Goal: Task Accomplishment & Management: Complete application form

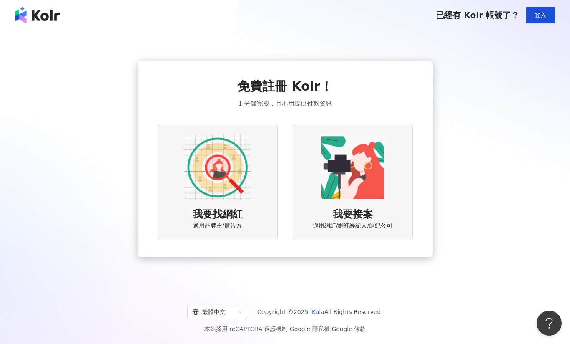
click at [242, 200] on img at bounding box center [217, 167] width 67 height 67
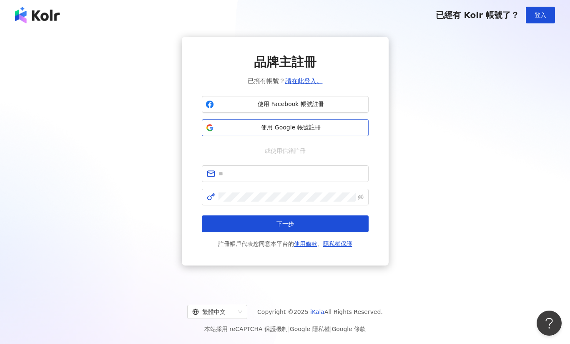
click at [247, 133] on button "使用 Google 帳號註冊" at bounding box center [285, 127] width 167 height 17
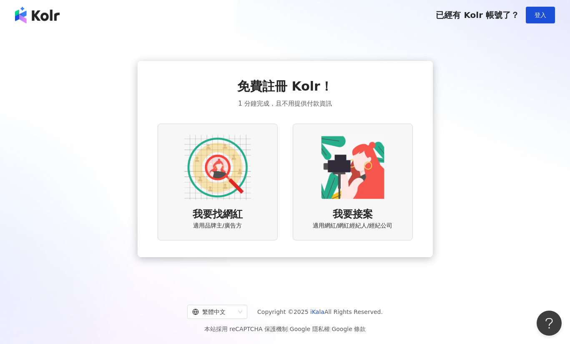
click at [344, 192] on img at bounding box center [353, 167] width 67 height 67
